Goal: Check status: Check status

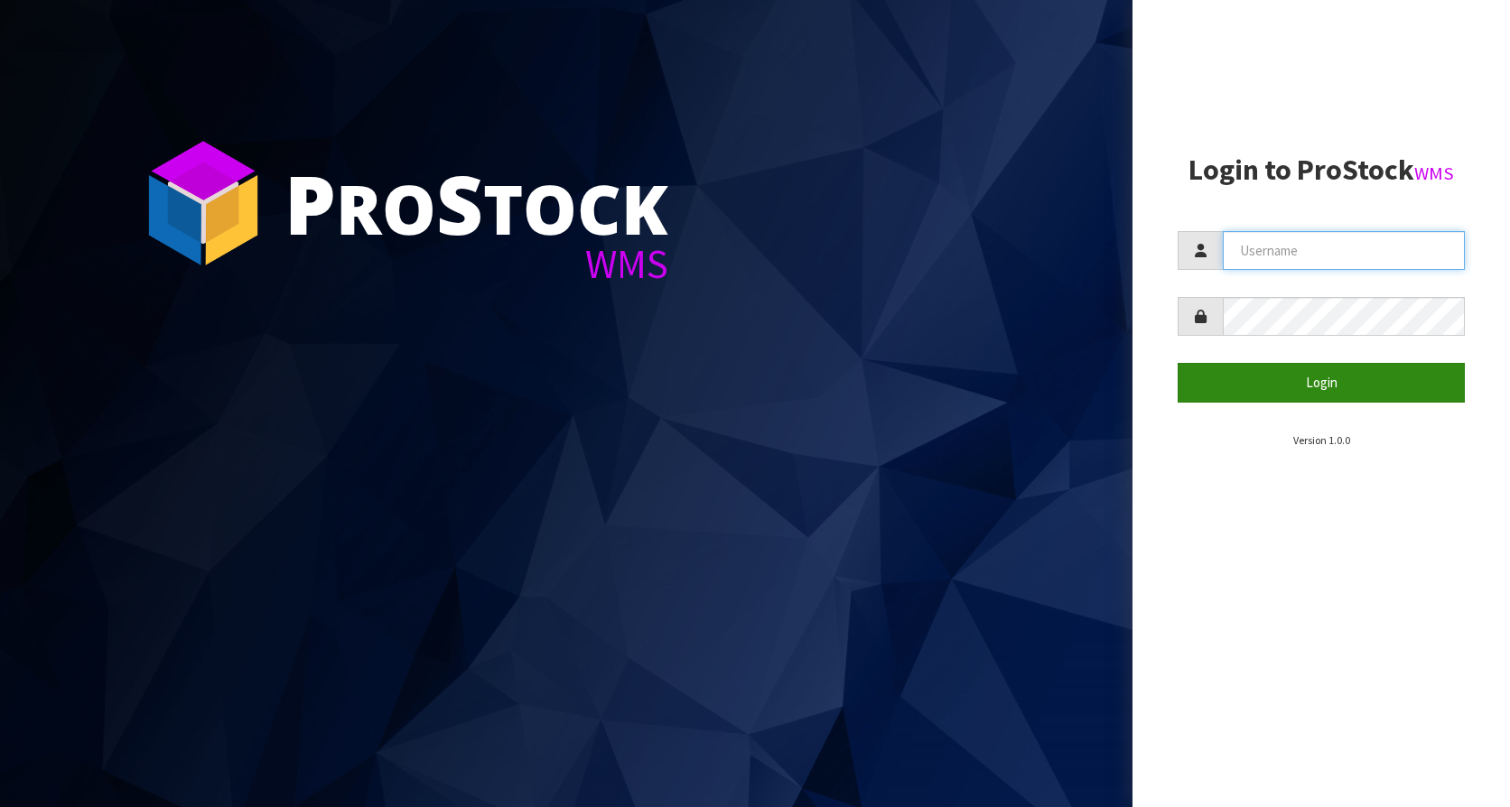
type input "KitchenAid"
click at [1317, 385] on button "Login" at bounding box center [1321, 382] width 287 height 39
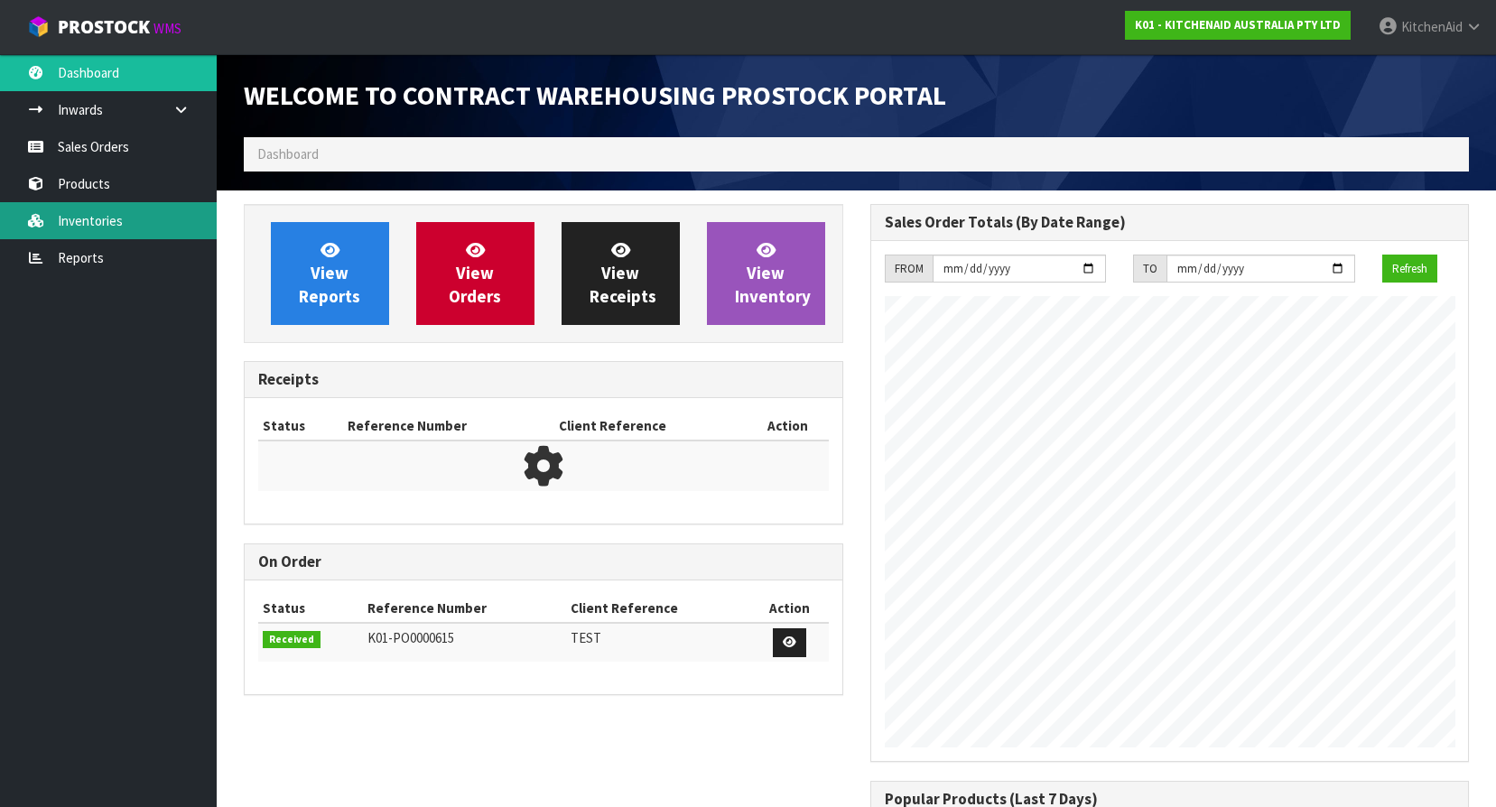
click at [74, 223] on link "Inventories" at bounding box center [108, 220] width 217 height 37
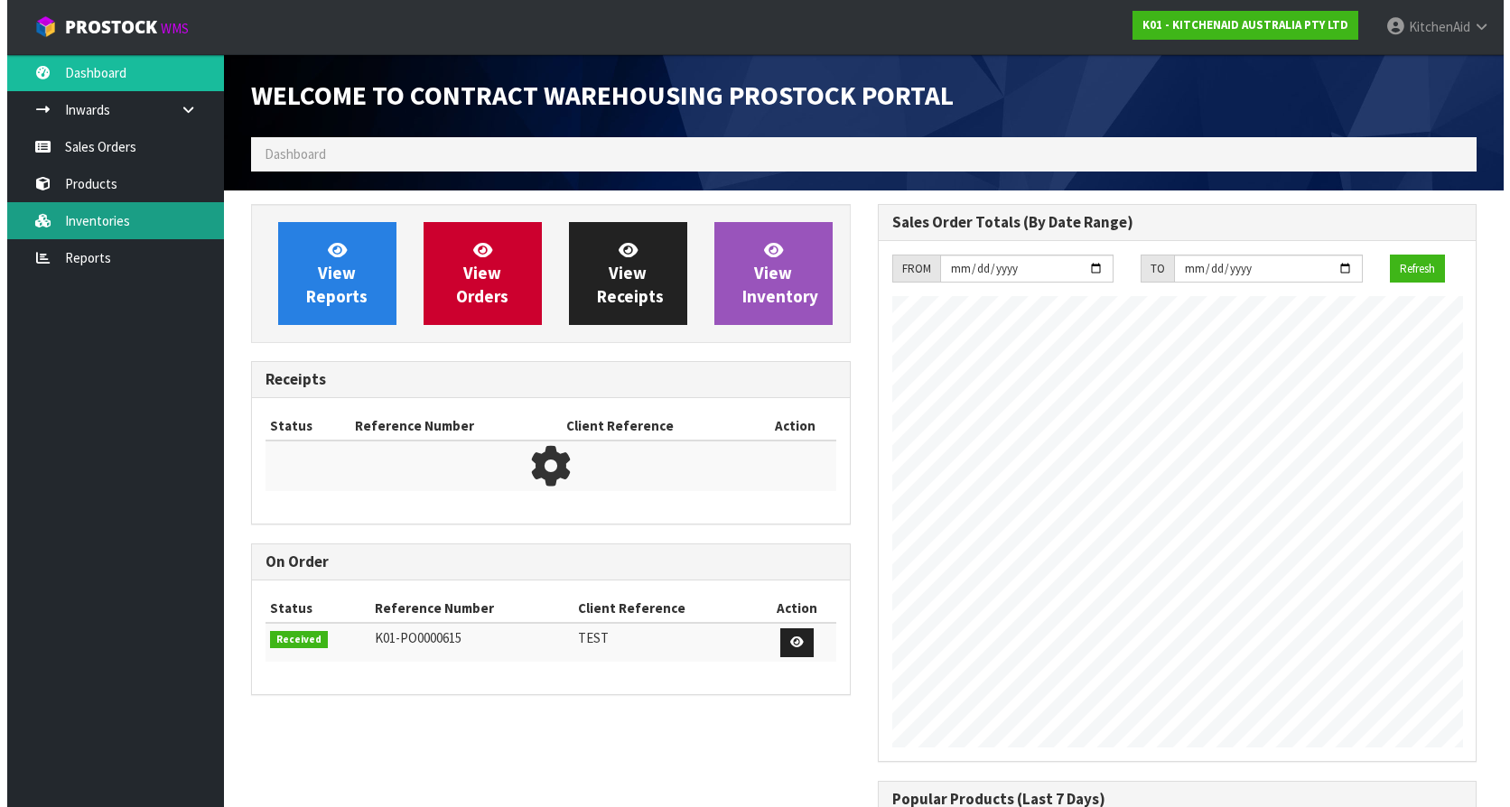
scroll to position [1002, 626]
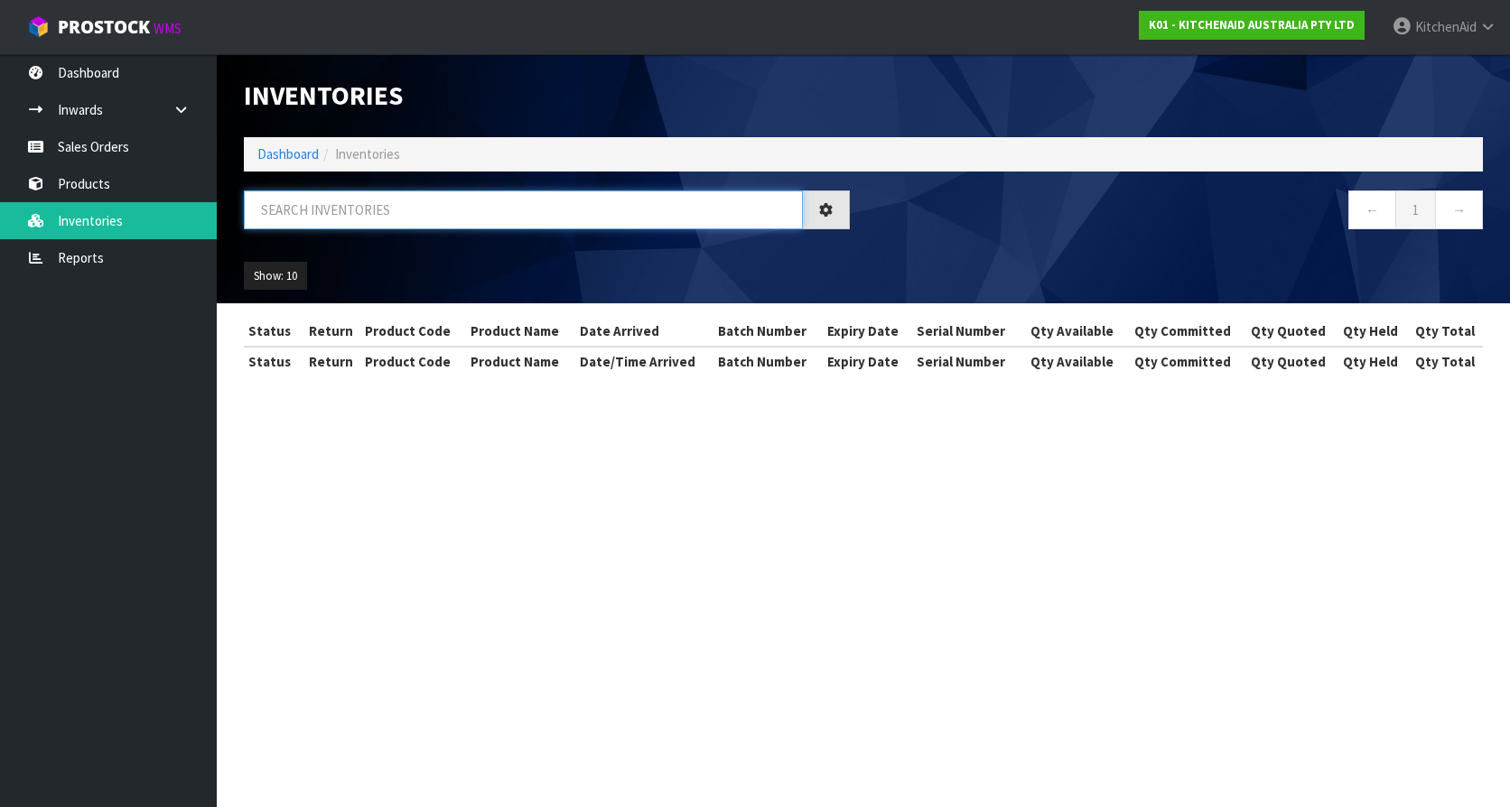
click at [345, 208] on input "text" at bounding box center [523, 210] width 559 height 39
paste input "W11433177"
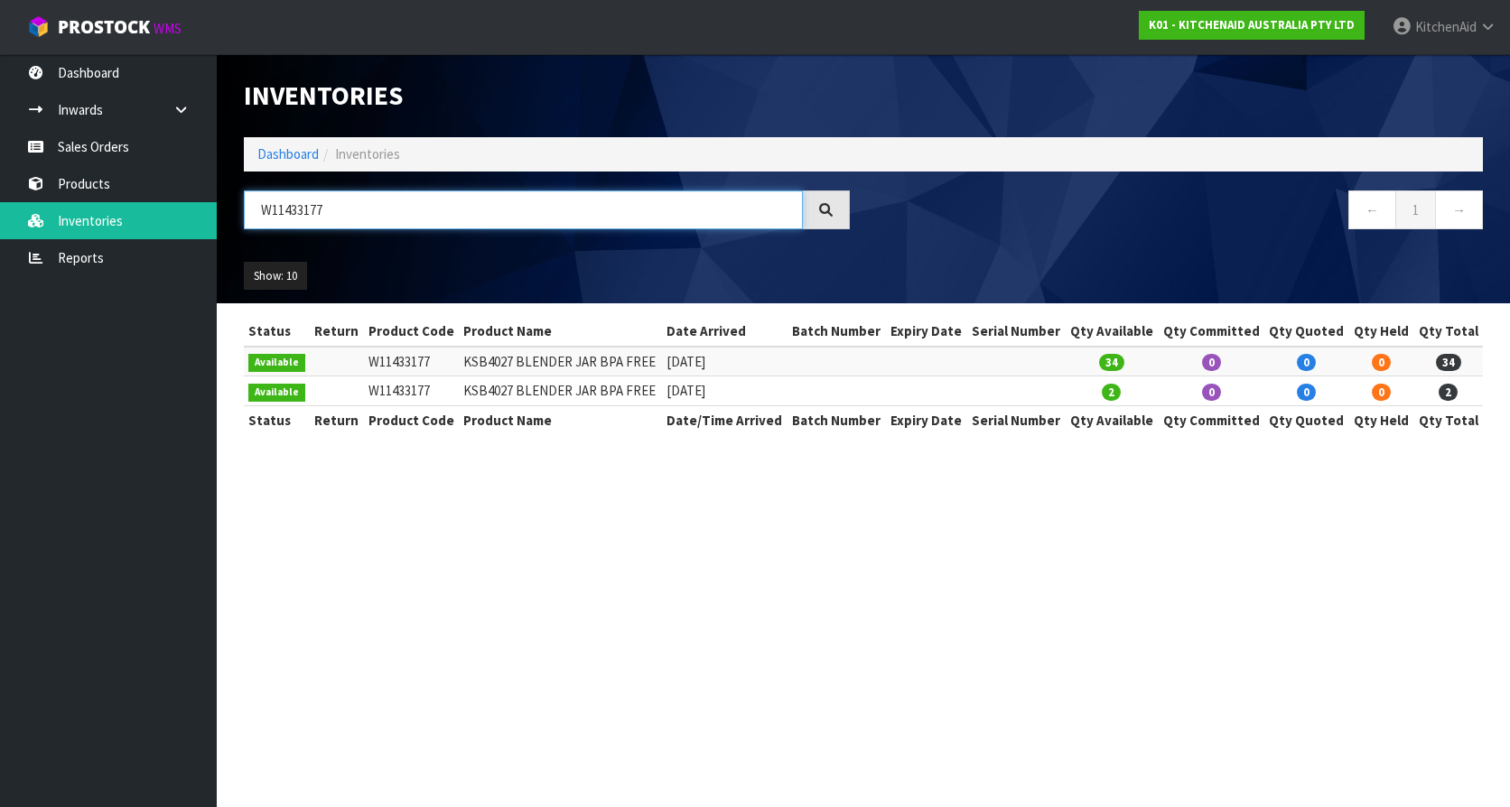
type input "W11433177"
click at [900, 242] on div "← 1 →" at bounding box center [1179, 220] width 633 height 58
click at [832, 205] on icon at bounding box center [825, 209] width 19 height 19
drag, startPoint x: 1231, startPoint y: 76, endPoint x: 1240, endPoint y: 71, distance: 10.1
click at [1240, 71] on div "Inventories" at bounding box center [863, 95] width 1266 height 83
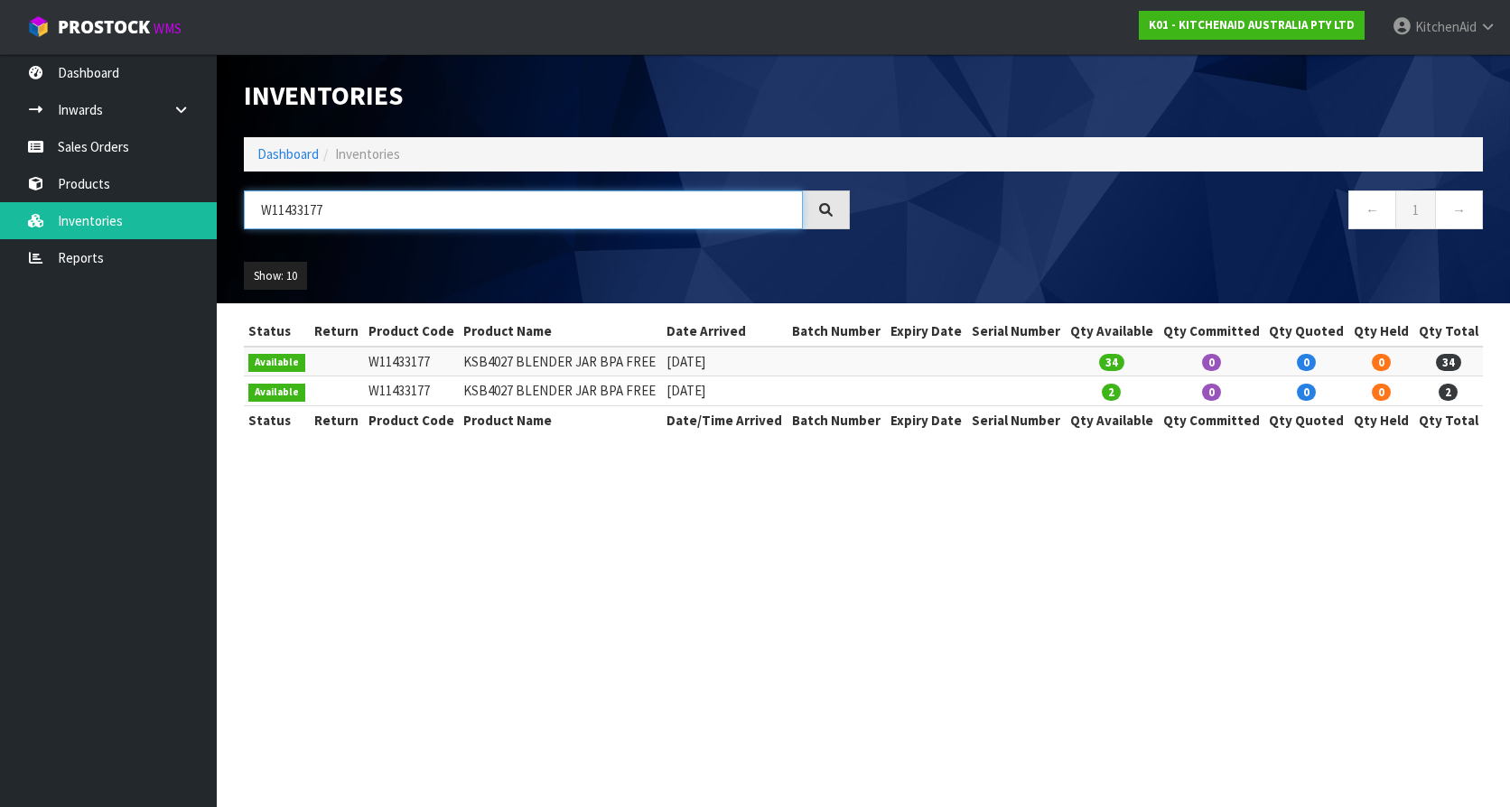
drag, startPoint x: 336, startPoint y: 206, endPoint x: 257, endPoint y: 209, distance: 78.6
click at [257, 209] on input "W11433177" at bounding box center [523, 210] width 559 height 39
click at [337, 218] on input "W11433177" at bounding box center [523, 210] width 559 height 39
drag, startPoint x: 337, startPoint y: 211, endPoint x: 263, endPoint y: 216, distance: 74.2
click at [263, 216] on input "W11433177" at bounding box center [523, 210] width 559 height 39
